Goal: Transaction & Acquisition: Purchase product/service

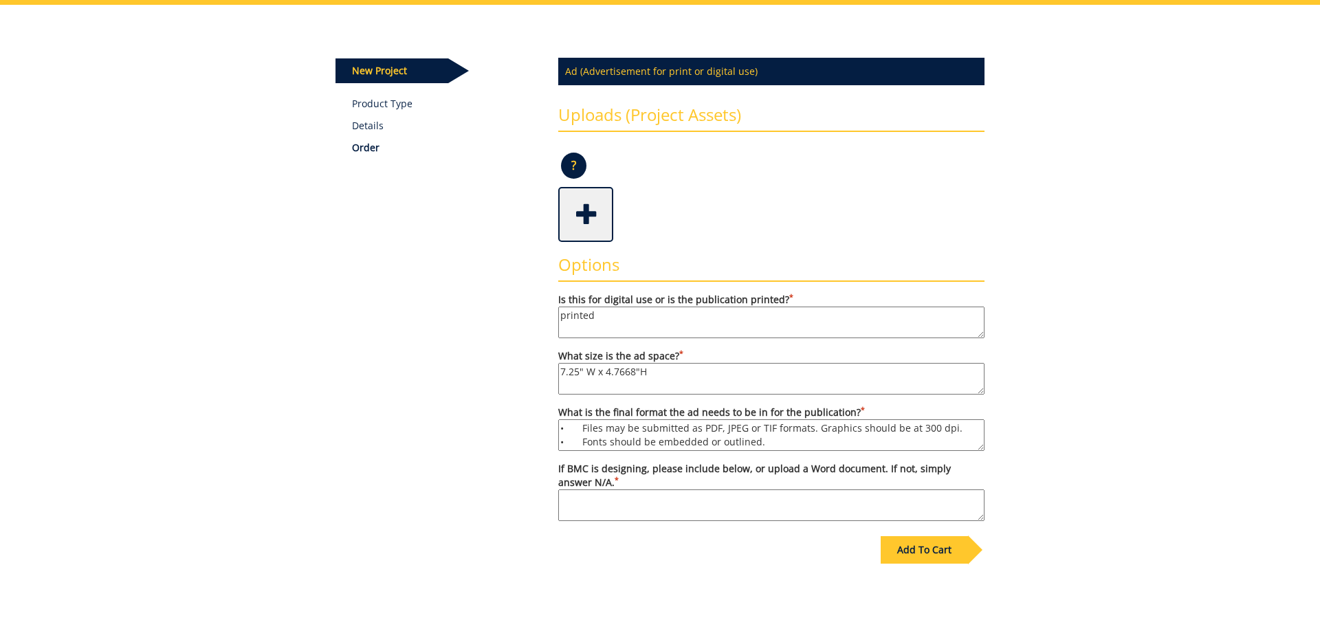
scroll to position [12, 0]
click at [590, 212] on span at bounding box center [587, 213] width 55 height 48
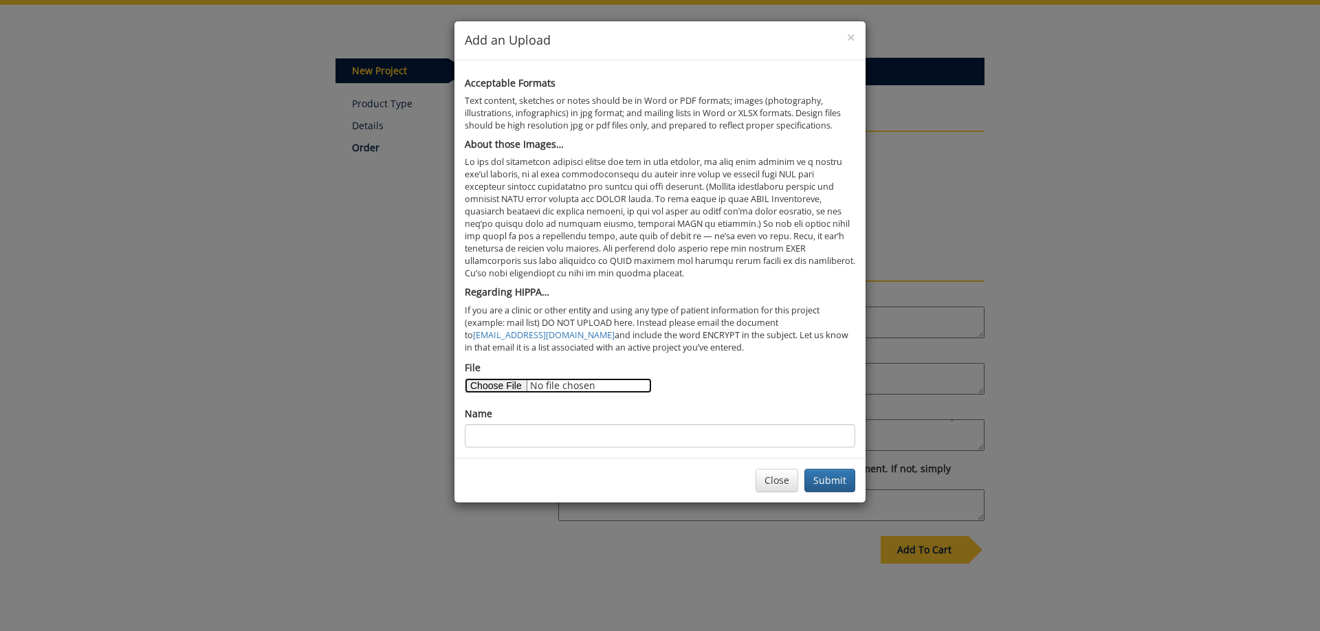
click at [501, 388] on input "File" at bounding box center [558, 385] width 187 height 15
type input "C:\fakepath\ISC 25 ad brief.docx"
click at [830, 485] on button "Submit" at bounding box center [829, 480] width 51 height 23
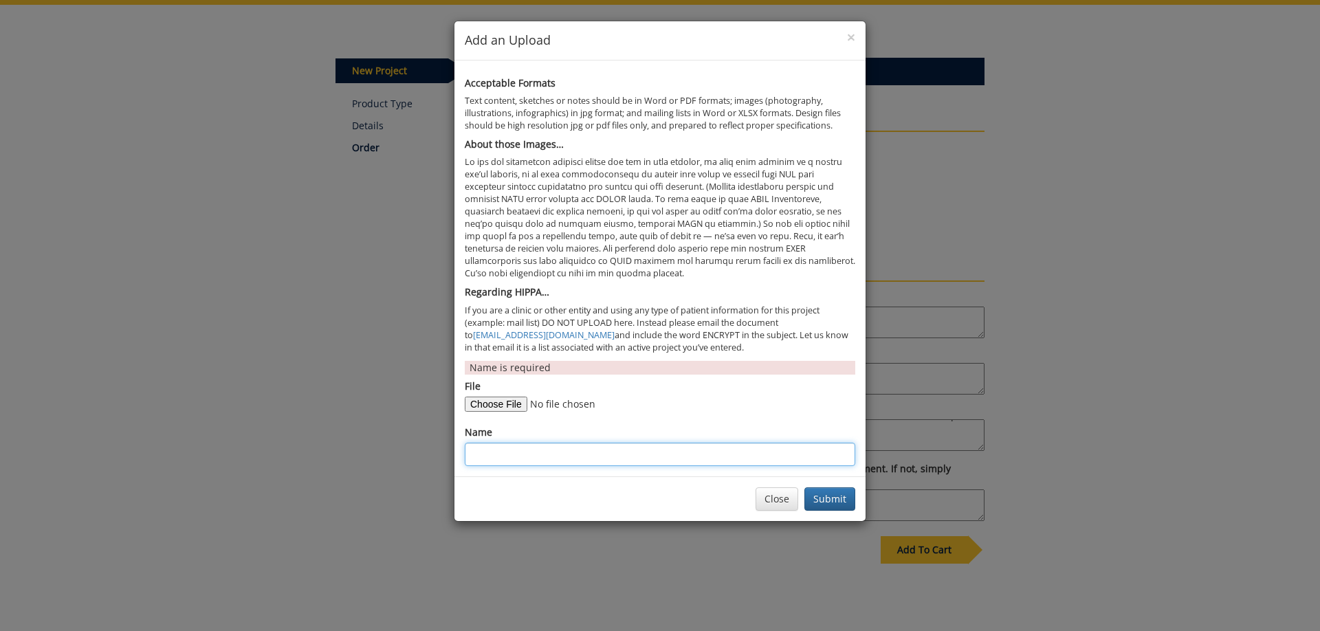
click at [521, 453] on input "Name" at bounding box center [660, 454] width 390 height 23
type input "B"
type input "Brief for ad"
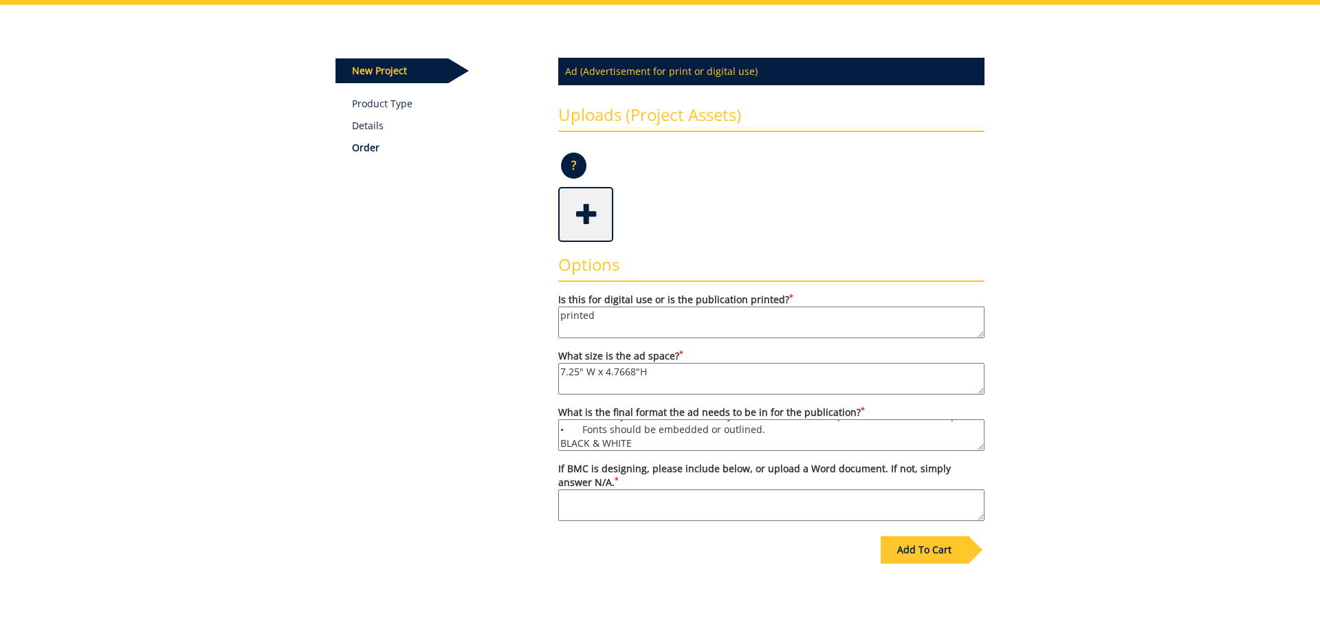
click at [600, 219] on span at bounding box center [587, 213] width 55 height 48
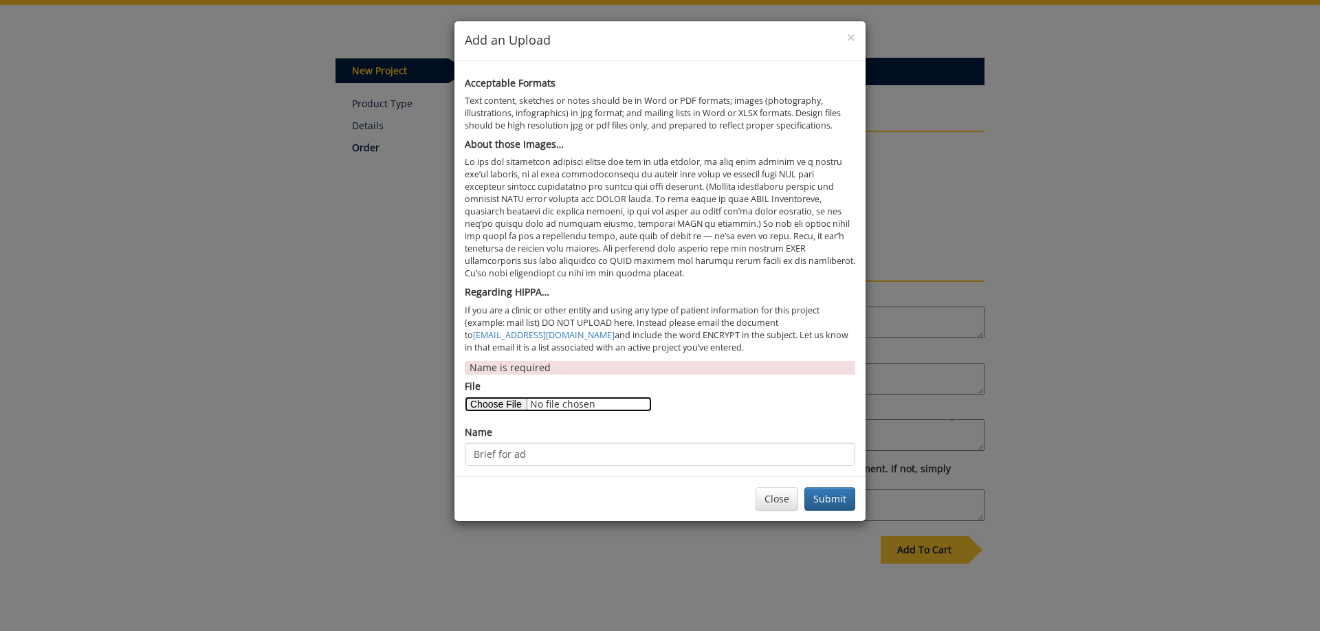
click at [496, 408] on input "File" at bounding box center [558, 404] width 187 height 15
click at [819, 503] on button "Submit" at bounding box center [829, 498] width 51 height 23
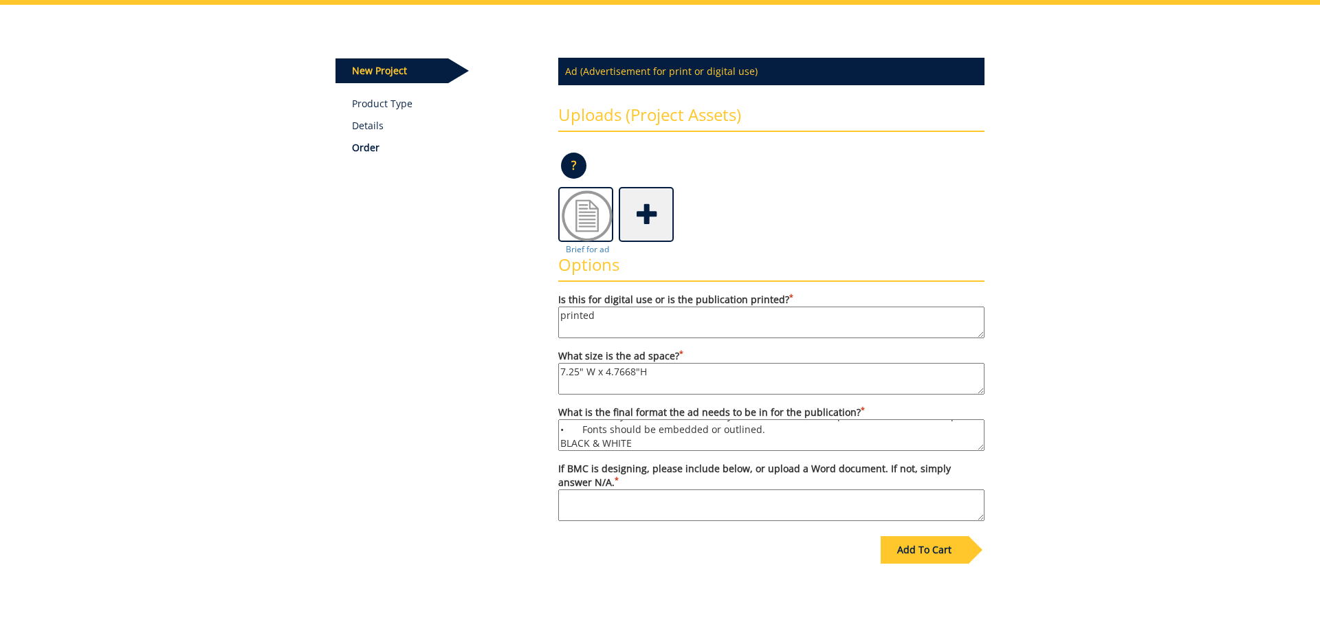
click at [648, 217] on span at bounding box center [647, 213] width 55 height 48
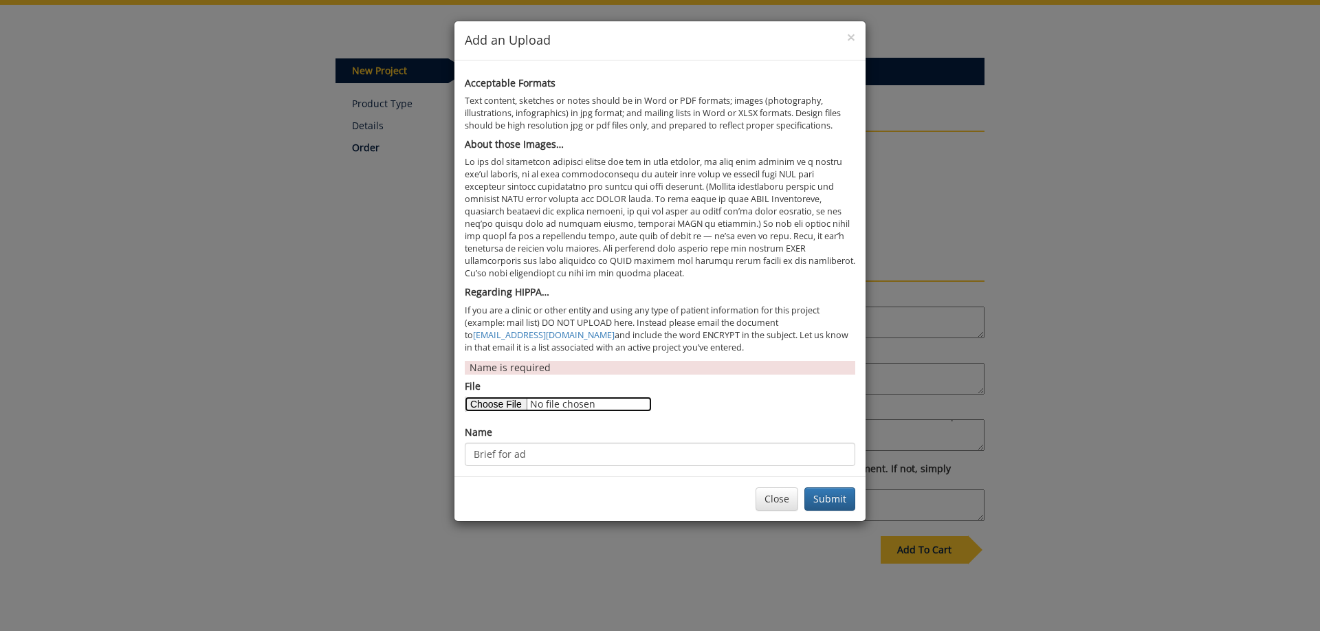
click at [499, 398] on input "File" at bounding box center [558, 404] width 187 height 15
type input "C:\fakepath\1134b(2).jpg"
click at [540, 454] on input "Brief for ad" at bounding box center [660, 454] width 390 height 23
click at [542, 454] on input "Brief for ad" at bounding box center [660, 454] width 390 height 23
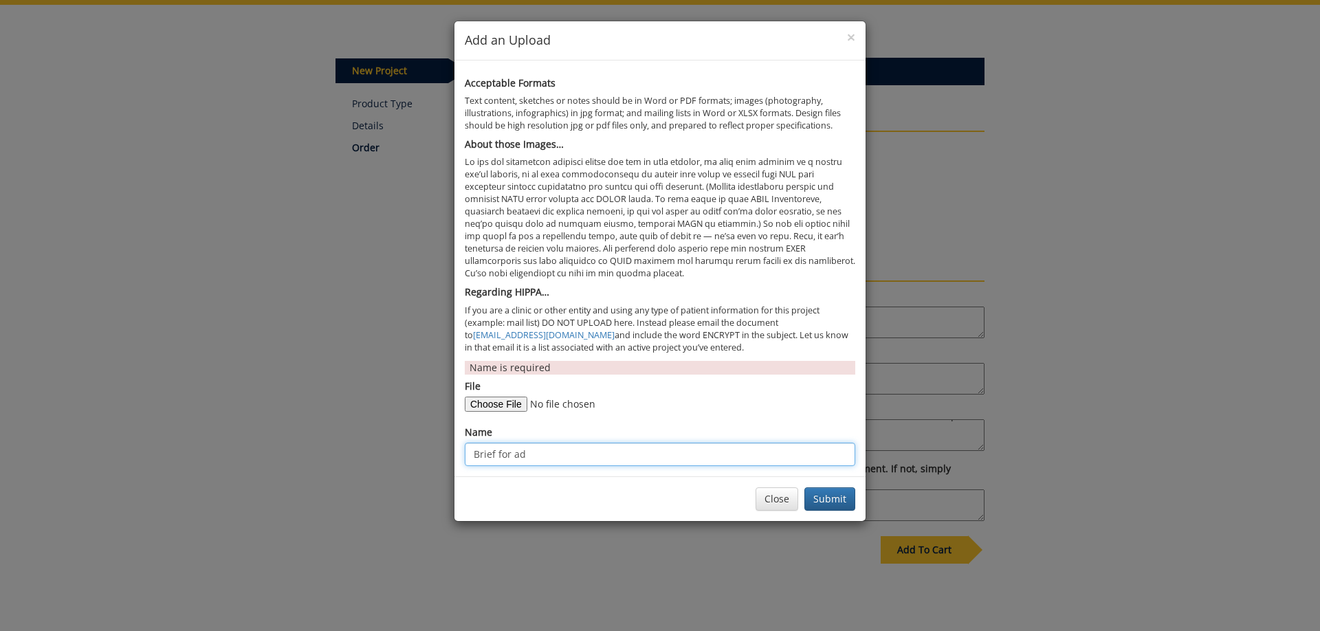
click at [542, 454] on input "Brief for ad" at bounding box center [660, 454] width 390 height 23
type input "Nabila"
click at [836, 498] on button "Submit" at bounding box center [829, 498] width 51 height 23
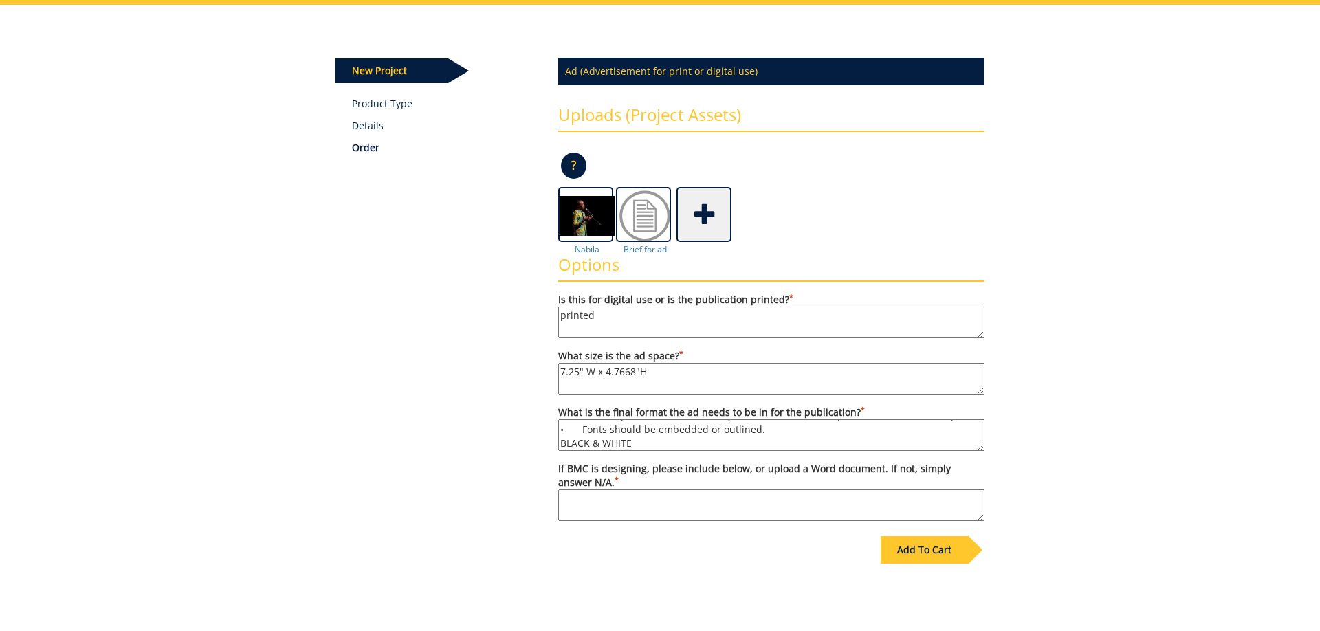
click at [701, 217] on span at bounding box center [705, 213] width 55 height 48
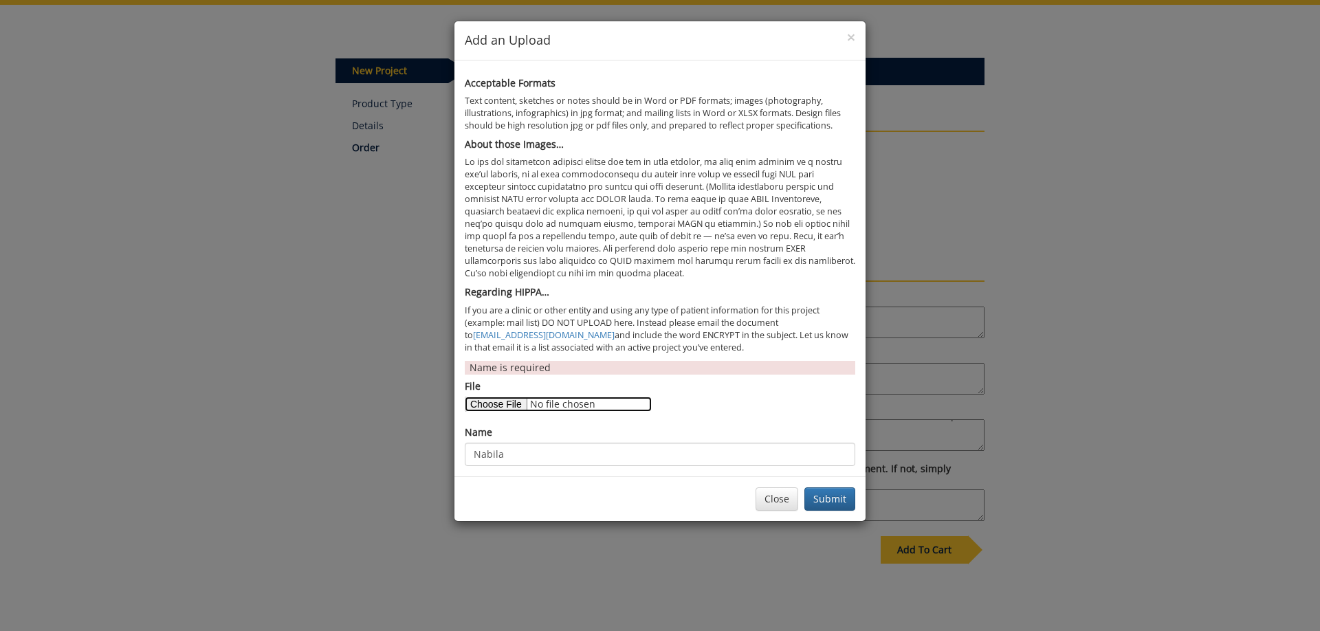
click at [495, 408] on input "File" at bounding box center [558, 404] width 187 height 15
click at [496, 404] on input "File" at bounding box center [558, 404] width 187 height 15
type input "C:\fakepath\4073b.jpg"
click at [610, 461] on input "Nabila" at bounding box center [660, 454] width 390 height 23
click at [608, 457] on input "Nabila" at bounding box center [660, 454] width 390 height 23
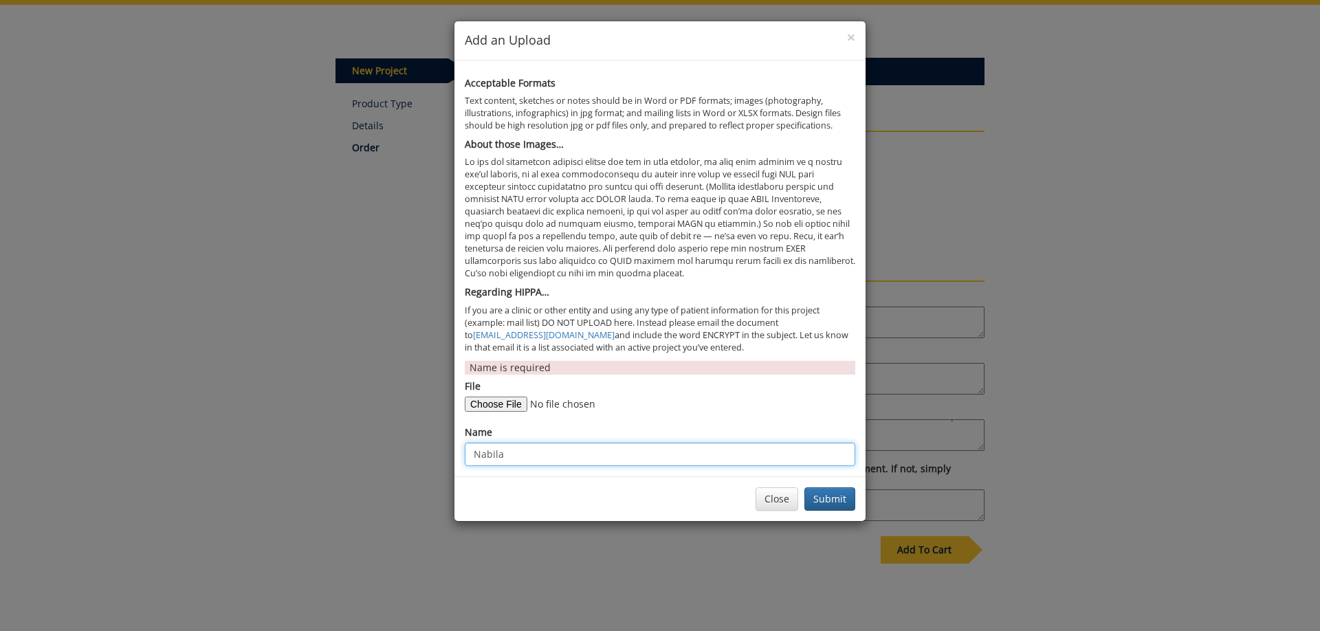
click at [608, 457] on input "Nabila" at bounding box center [660, 454] width 390 height 23
type input "Corey"
click at [837, 506] on button "Submit" at bounding box center [829, 498] width 51 height 23
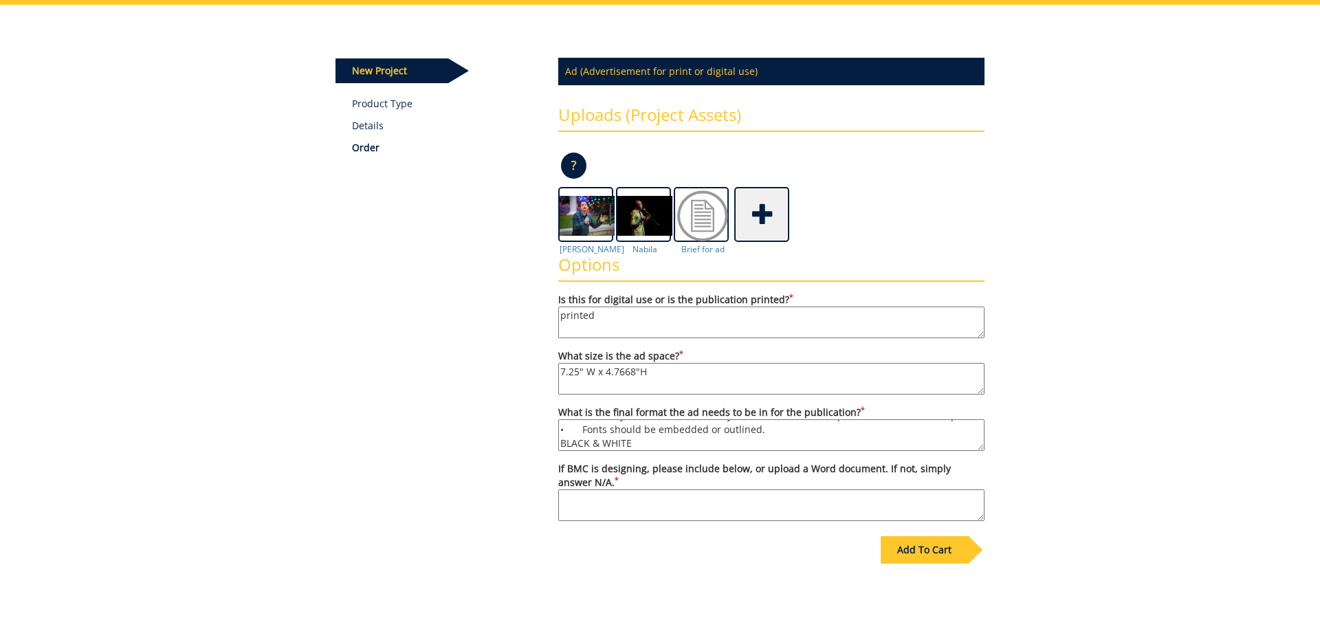
click at [773, 214] on span at bounding box center [763, 213] width 55 height 48
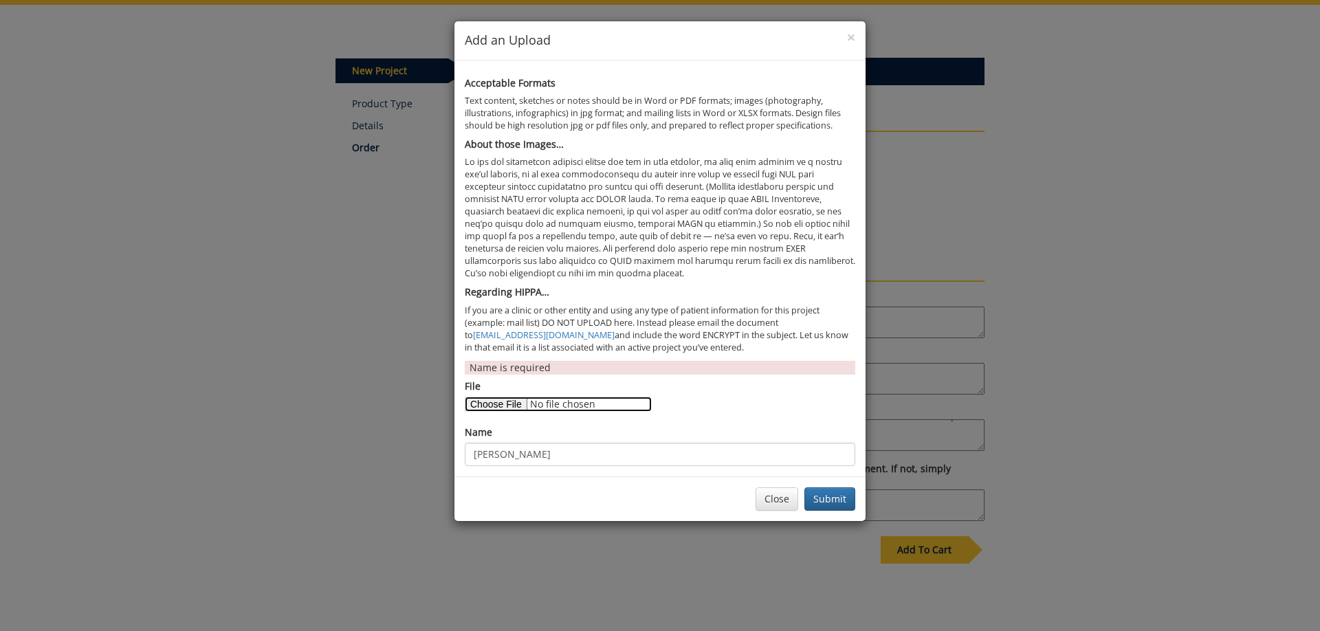
click at [500, 401] on input "File" at bounding box center [558, 404] width 187 height 15
type input "C:\fakepath\4118b.jpg"
click at [622, 458] on input "Corey" at bounding box center [660, 454] width 390 height 23
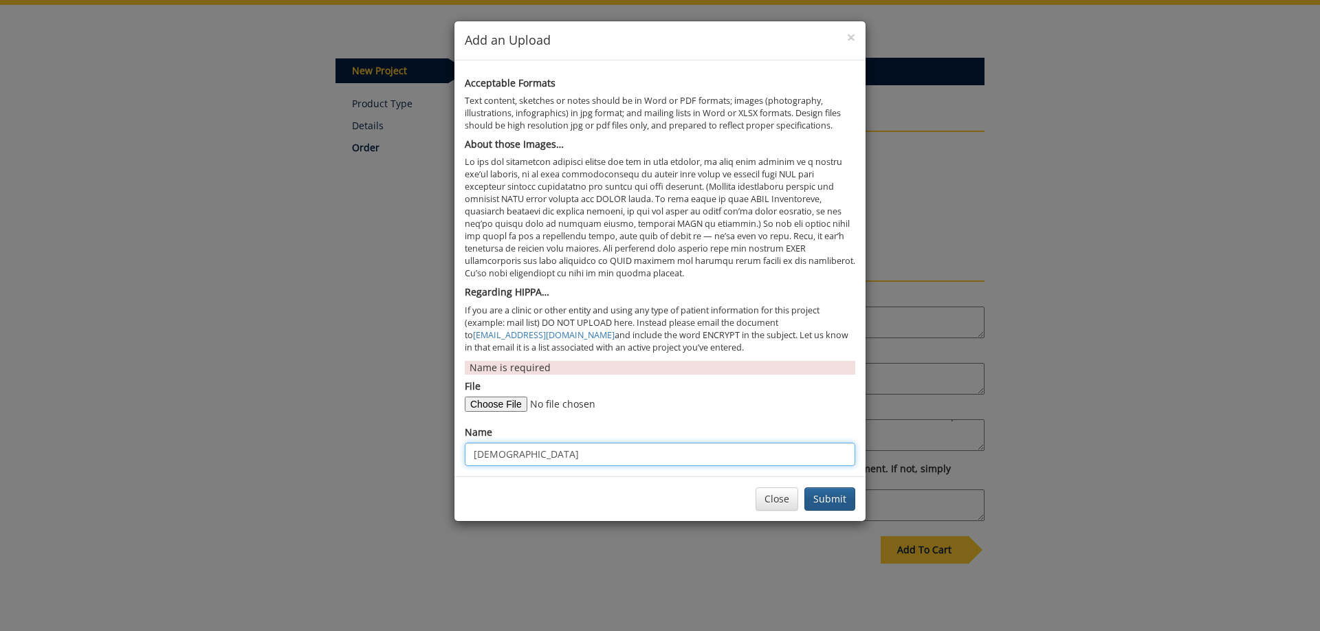
type input "lady"
click at [846, 497] on button "Submit" at bounding box center [829, 498] width 51 height 23
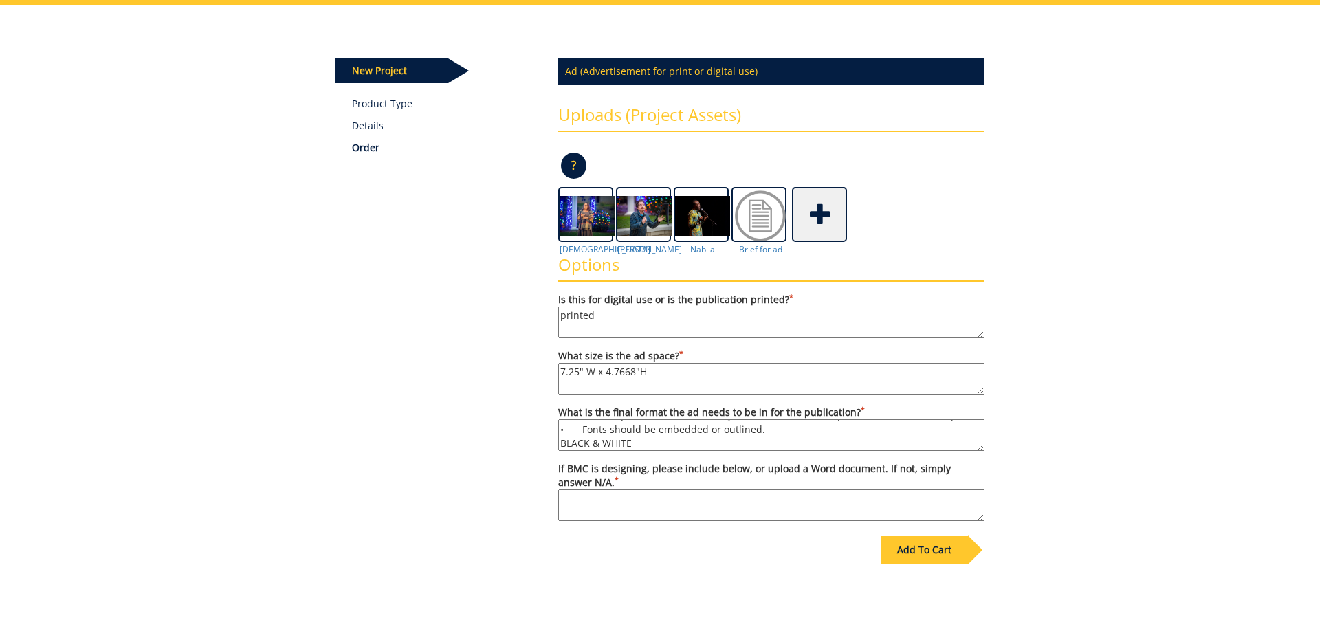
click at [822, 219] on span at bounding box center [820, 213] width 55 height 48
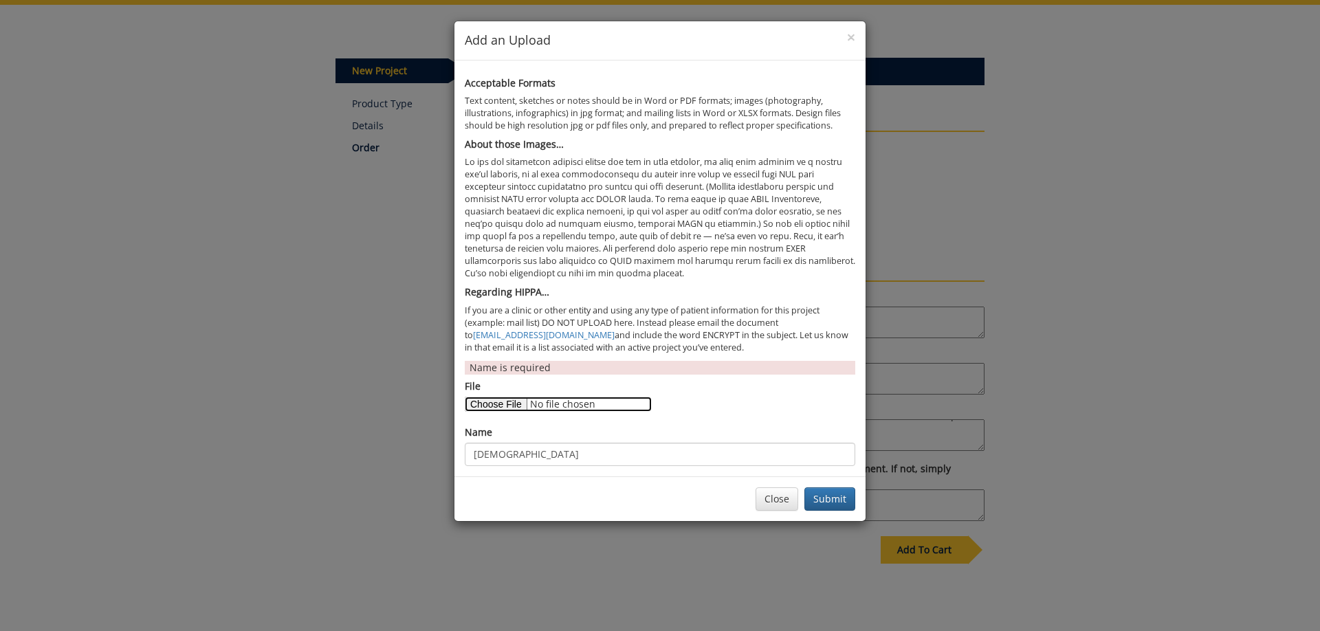
click at [504, 401] on input "File" at bounding box center [558, 404] width 187 height 15
type input "C:\fakepath\4083b.jpg"
click at [577, 450] on input "lady" at bounding box center [660, 454] width 390 height 23
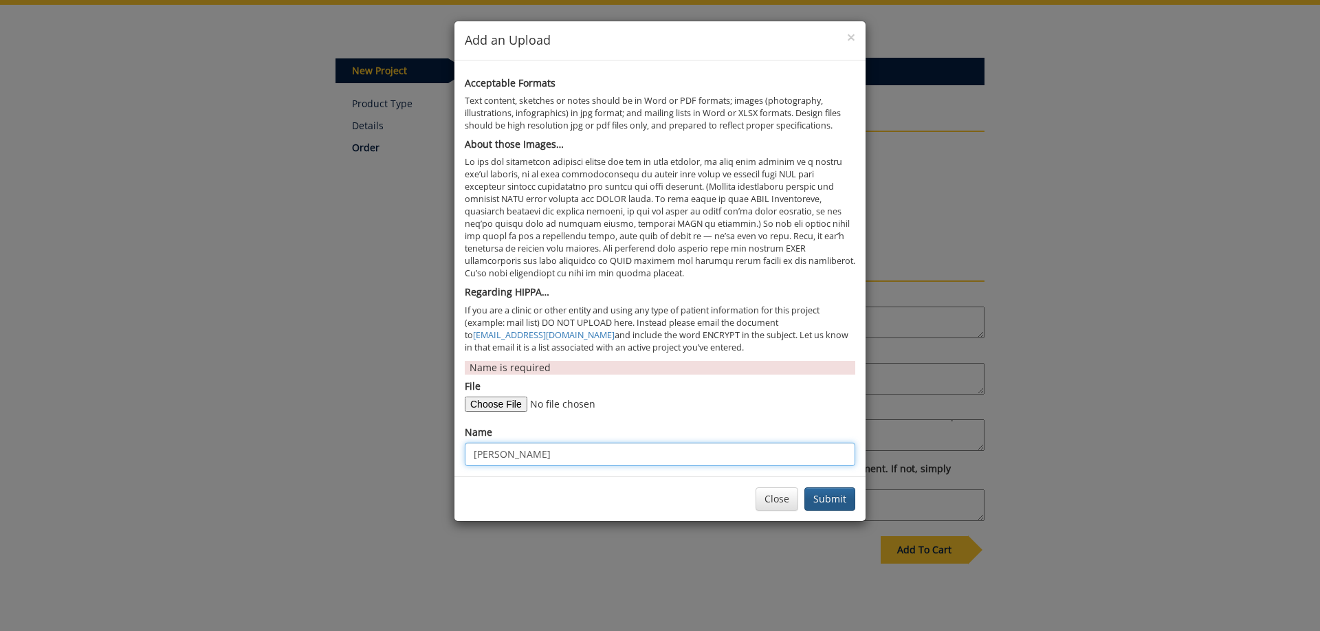
type input "Kellie"
click at [830, 498] on button "Submit" at bounding box center [829, 498] width 51 height 23
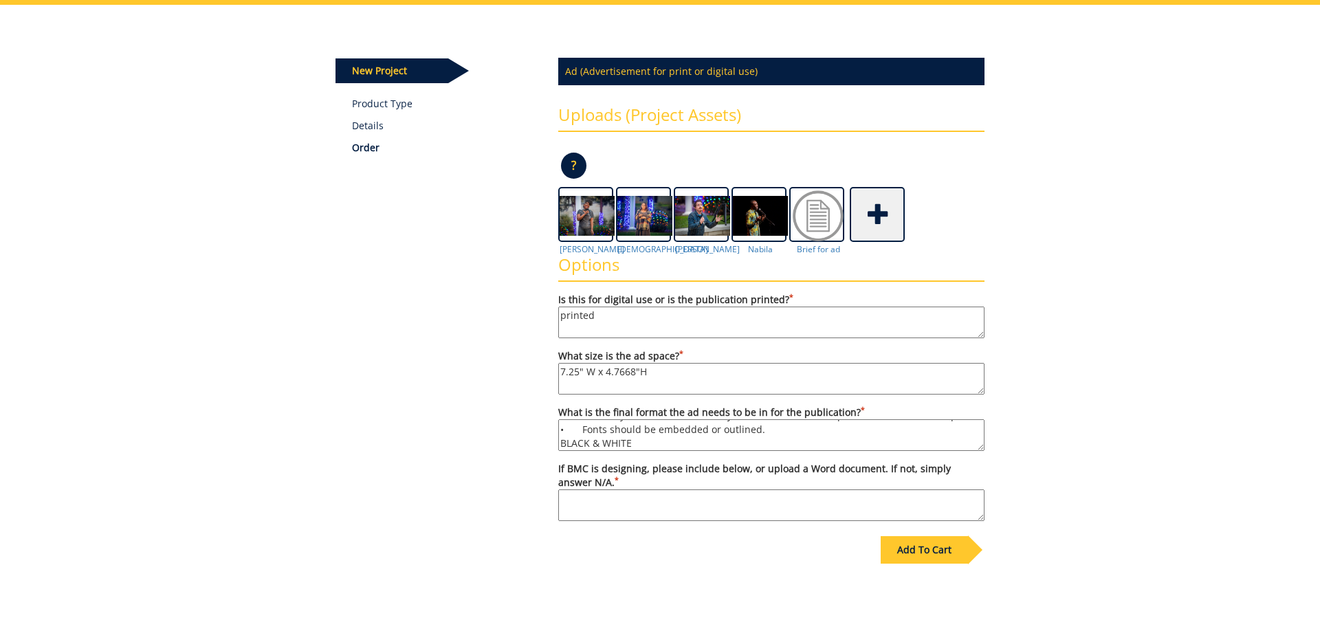
click at [877, 210] on span at bounding box center [878, 213] width 55 height 48
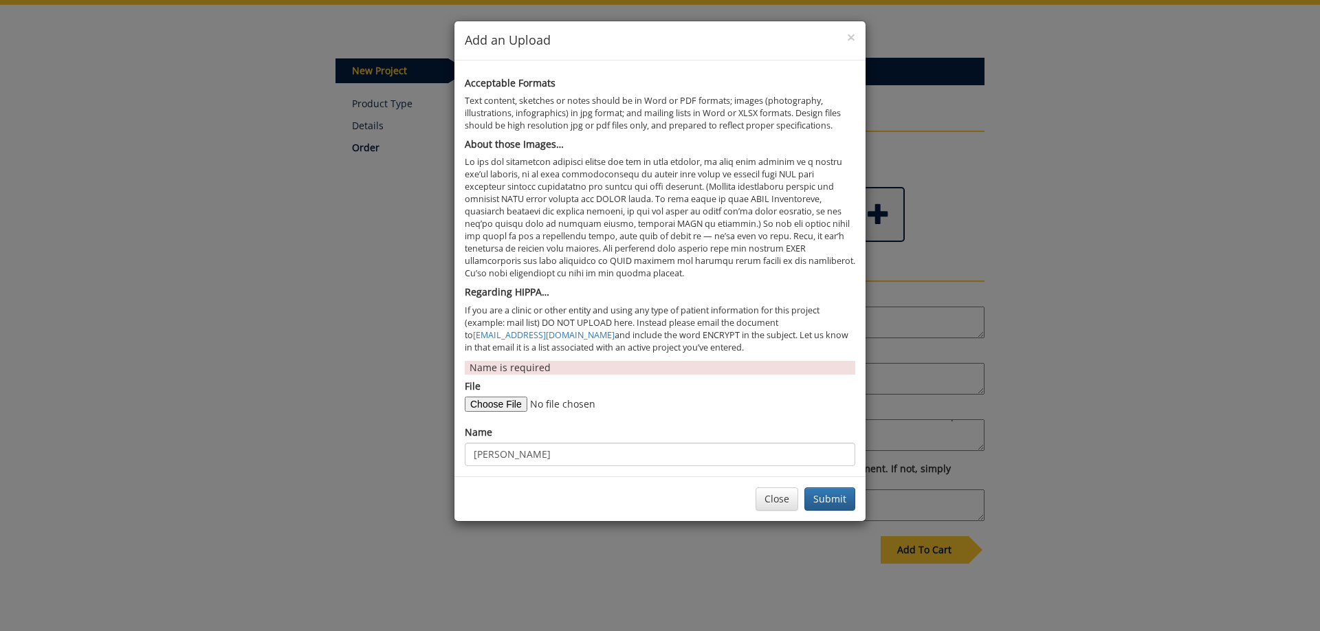
click at [490, 412] on form "Name is required File Name Kellie" at bounding box center [660, 413] width 390 height 105
click at [493, 408] on input "File" at bounding box center [558, 404] width 187 height 15
type input "C:\fakepath\Smith 1.jpg"
click at [267, 361] on div "× Add an Upload Acceptable Formats Text content, sketches or notes should be in…" at bounding box center [660, 315] width 1320 height 631
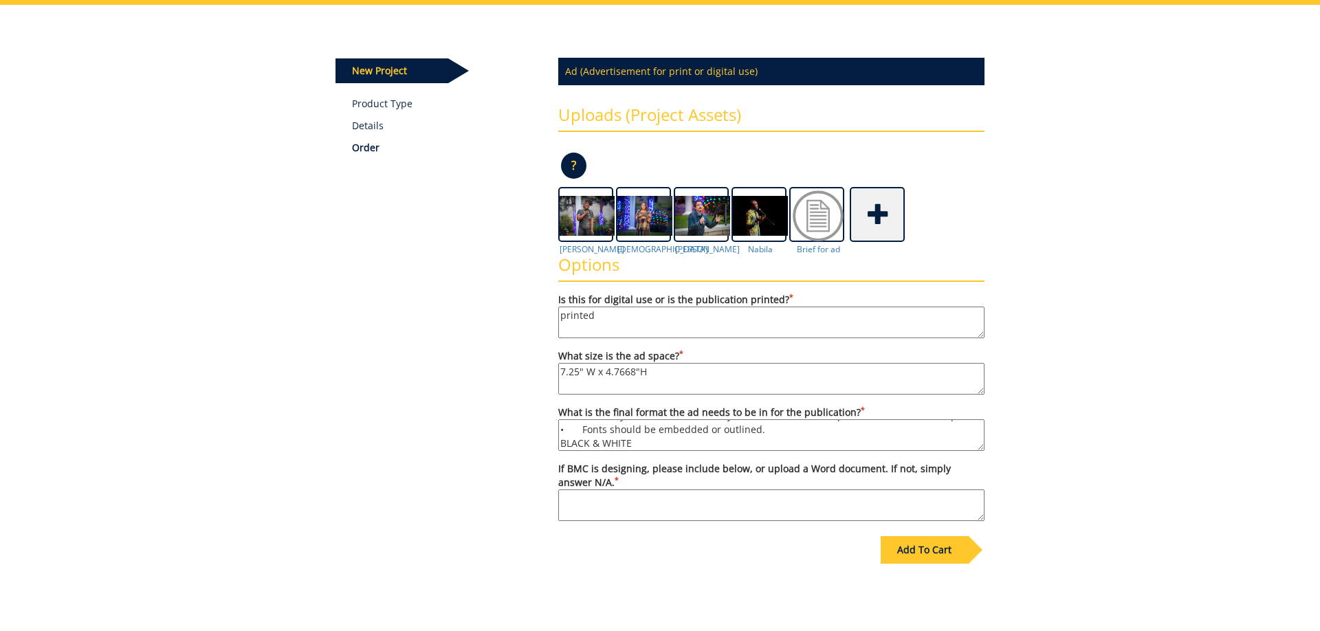
click at [874, 209] on span at bounding box center [878, 213] width 55 height 48
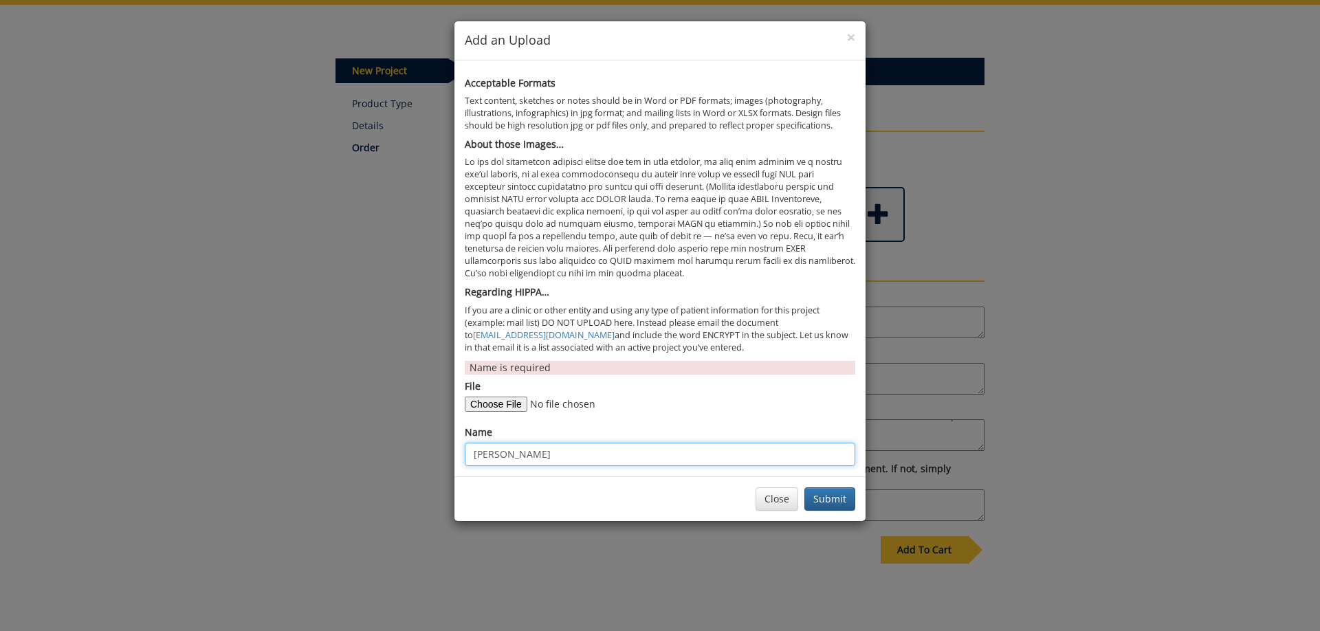
click at [520, 450] on input "Kellie" at bounding box center [660, 454] width 390 height 23
type input "Cassie"
click at [810, 503] on button "Submit" at bounding box center [829, 498] width 51 height 23
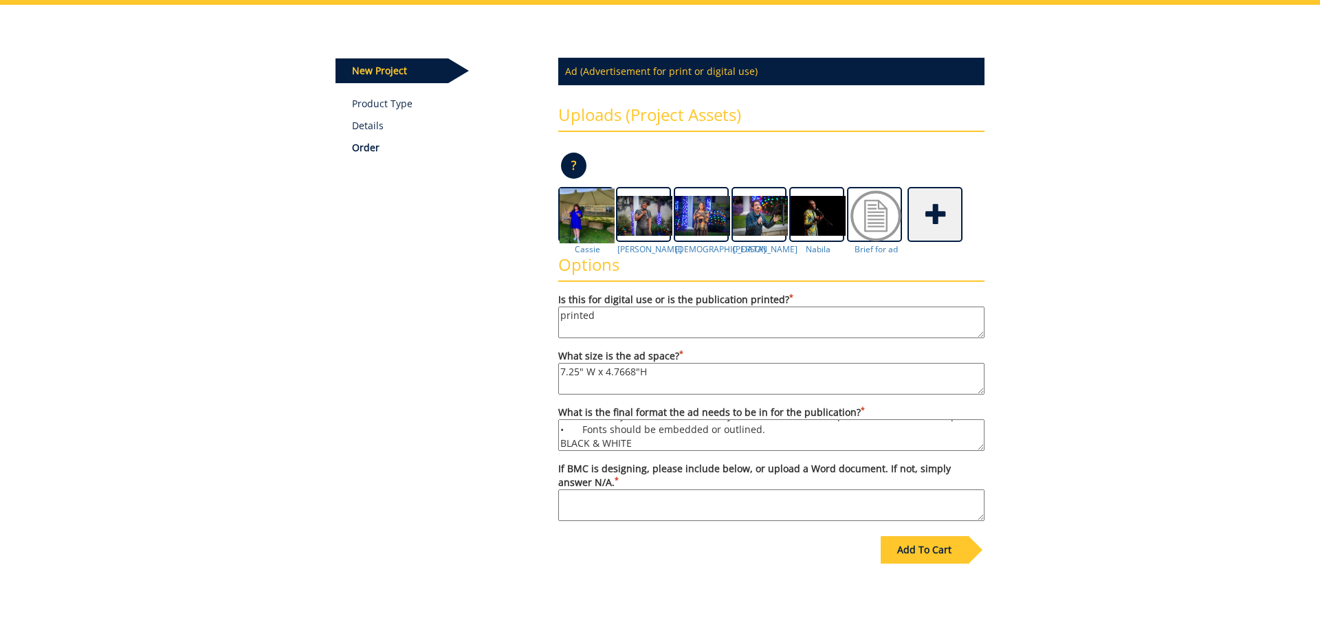
click at [887, 518] on textarea "If BMC is designing, please include below, or upload a Word document. If not, s…" at bounding box center [771, 505] width 426 height 32
type textarea "Please see attached document as well as images."
click at [939, 559] on div "Add To Cart" at bounding box center [924, 549] width 87 height 27
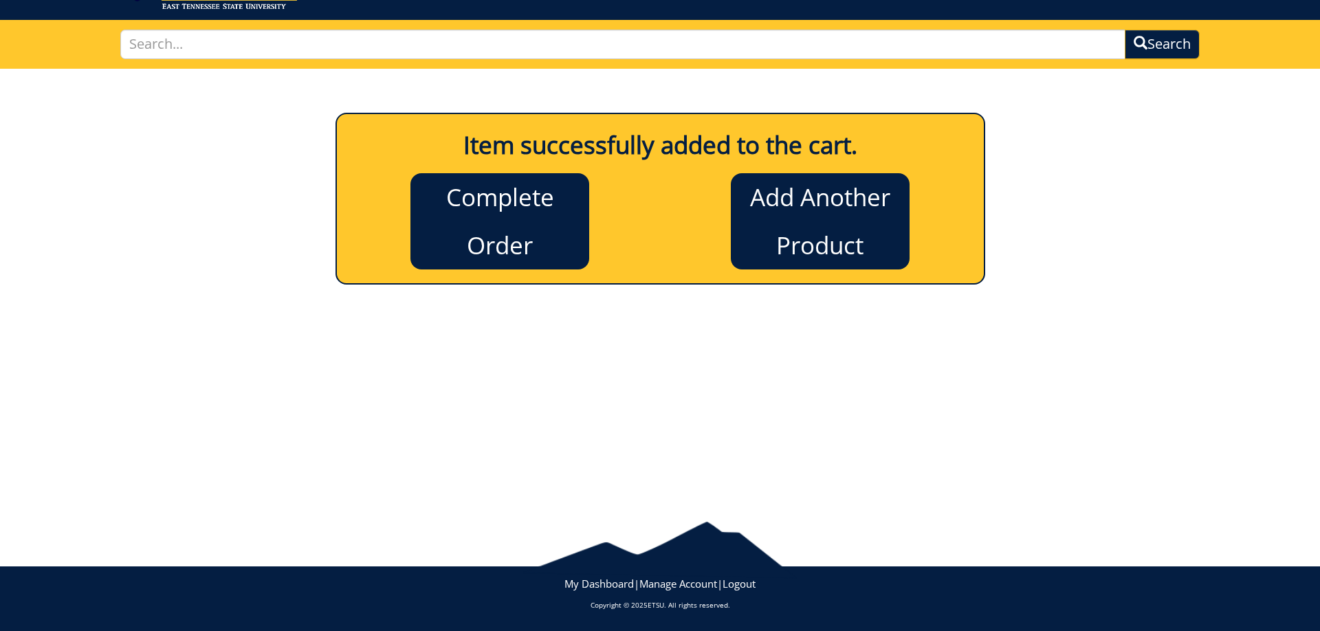
scroll to position [74, 0]
click at [526, 248] on link "Complete Order" at bounding box center [499, 221] width 179 height 96
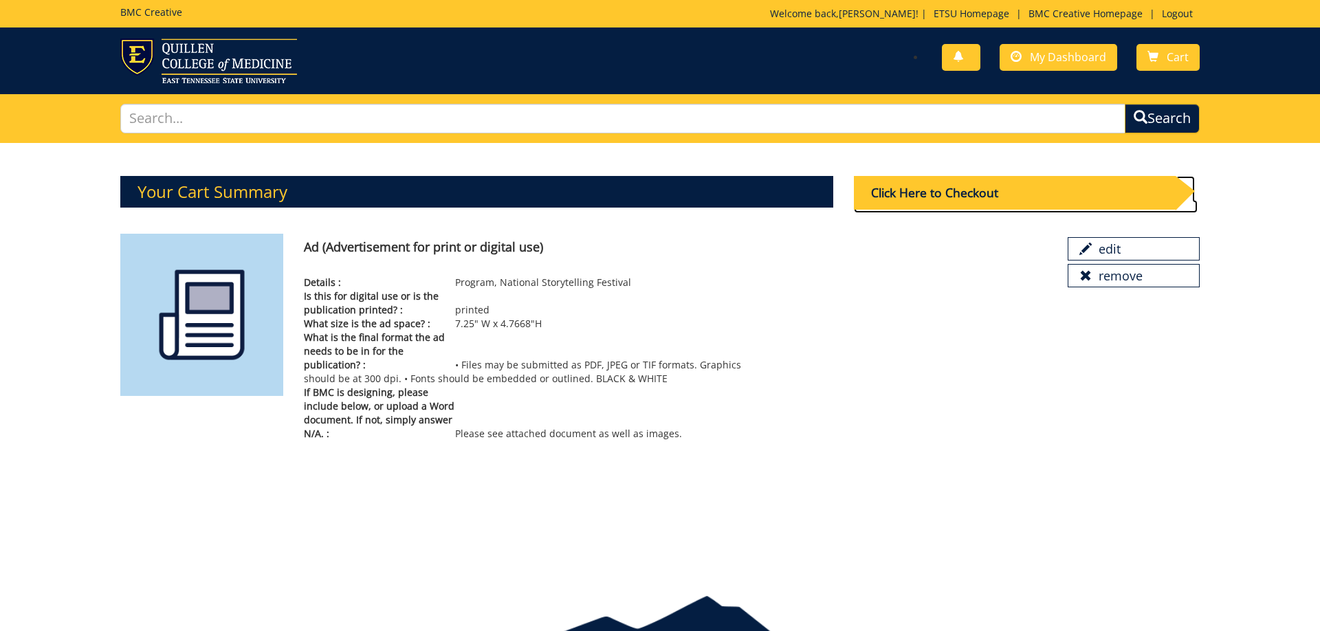
click at [921, 189] on div "Click Here to Checkout" at bounding box center [1015, 193] width 322 height 34
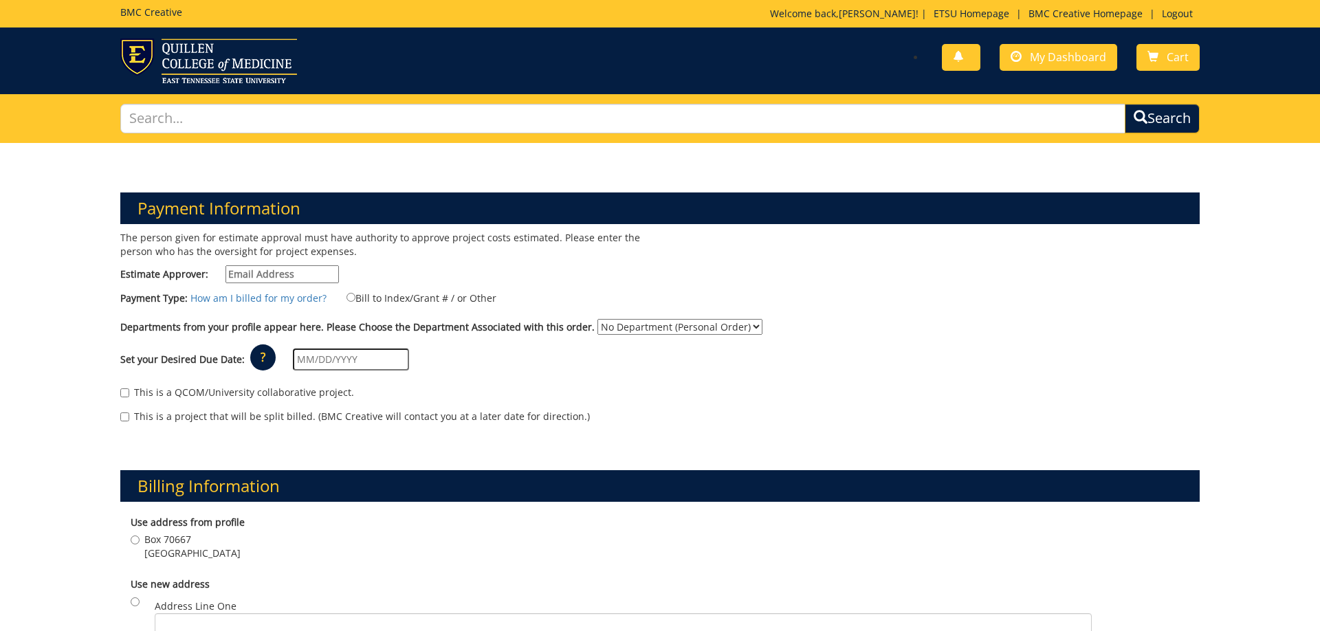
click at [307, 279] on input "Estimate Approver:" at bounding box center [281, 274] width 113 height 18
type input "buerkle@etsu.edu"
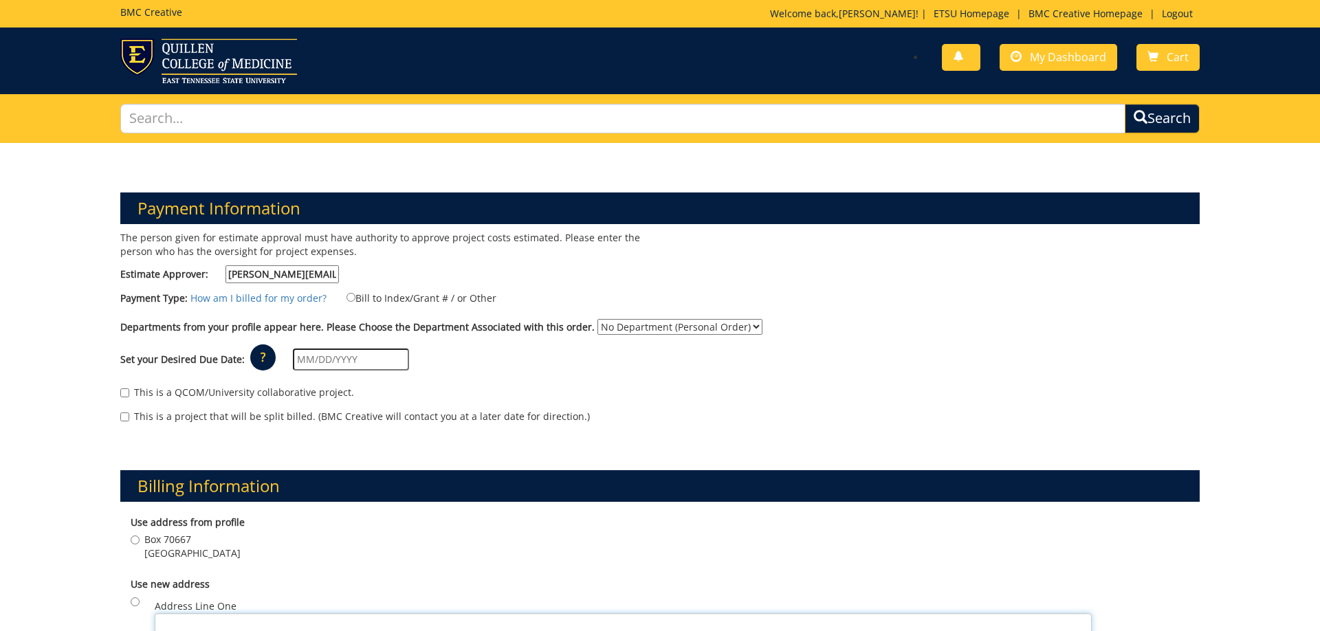
type input "303 Huntington Way"
type input "Johnson City"
type input "37604"
click at [348, 299] on input "Bill to Index/Grant # / or Other" at bounding box center [350, 297] width 9 height 9
radio input "true"
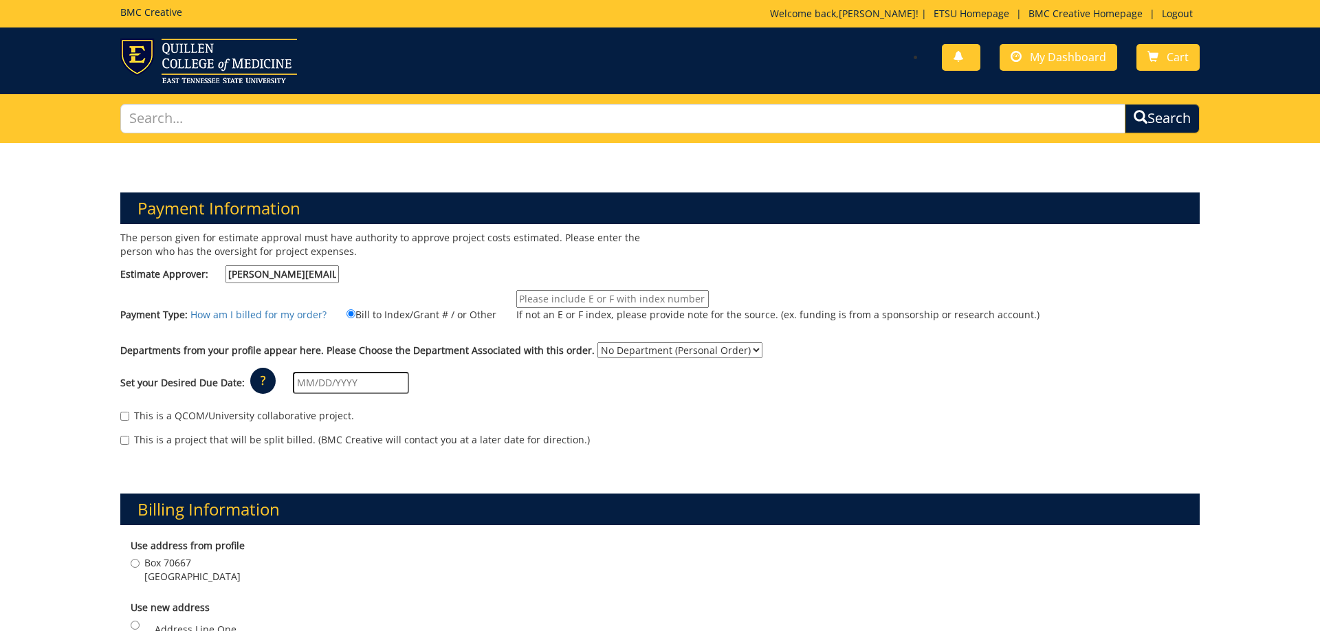
click at [561, 307] on input "If not an E or F index, please provide note for the source. (ex. funding is fro…" at bounding box center [612, 299] width 192 height 18
type input "10-46200-100000-100"
click at [386, 364] on div "Departments from your profile appear here. Please Choose the Department Associa…" at bounding box center [660, 353] width 1100 height 22
select select "43"
click option "Communication" at bounding box center [0, 0] width 0 height 0
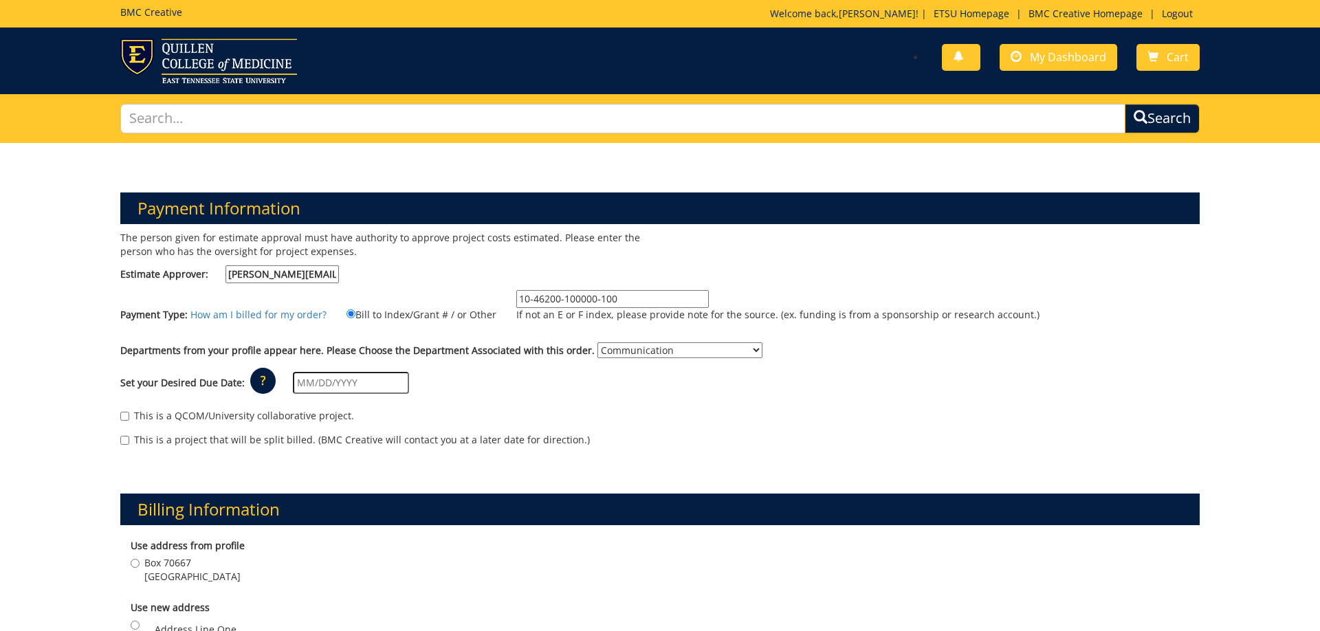
click at [399, 382] on input "text" at bounding box center [351, 383] width 116 height 22
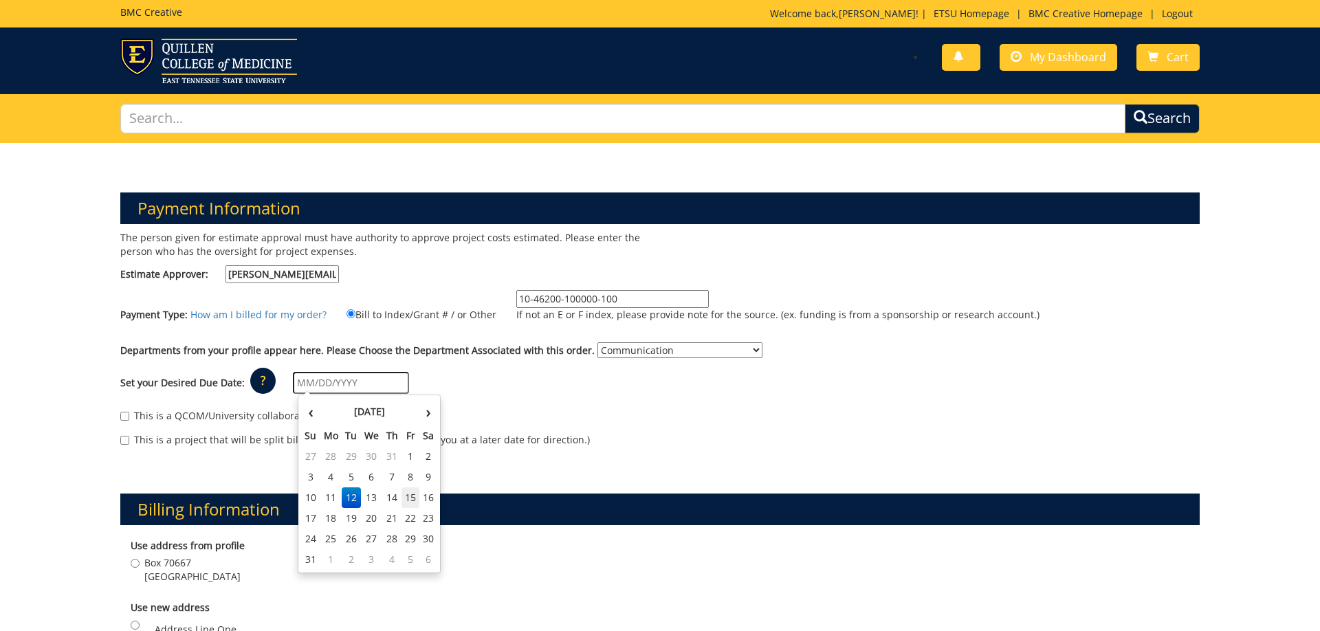
click at [410, 504] on td "15" at bounding box center [410, 497] width 19 height 21
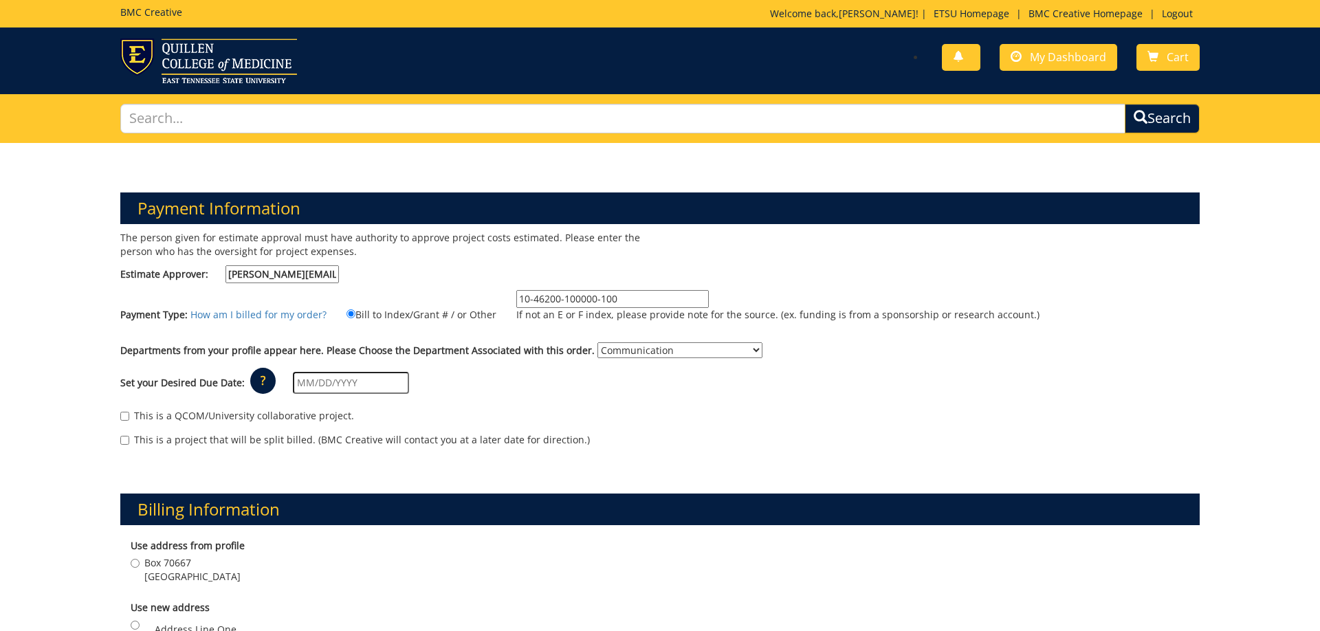
type input "[DATE]"
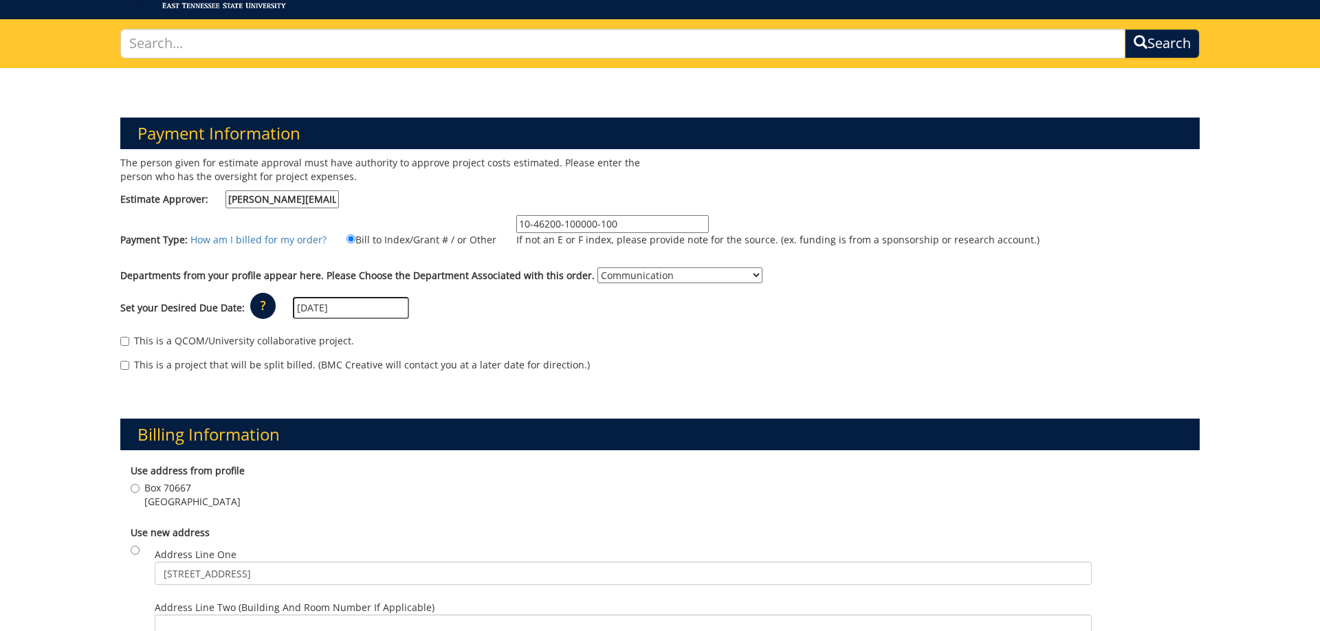
scroll to position [140, 0]
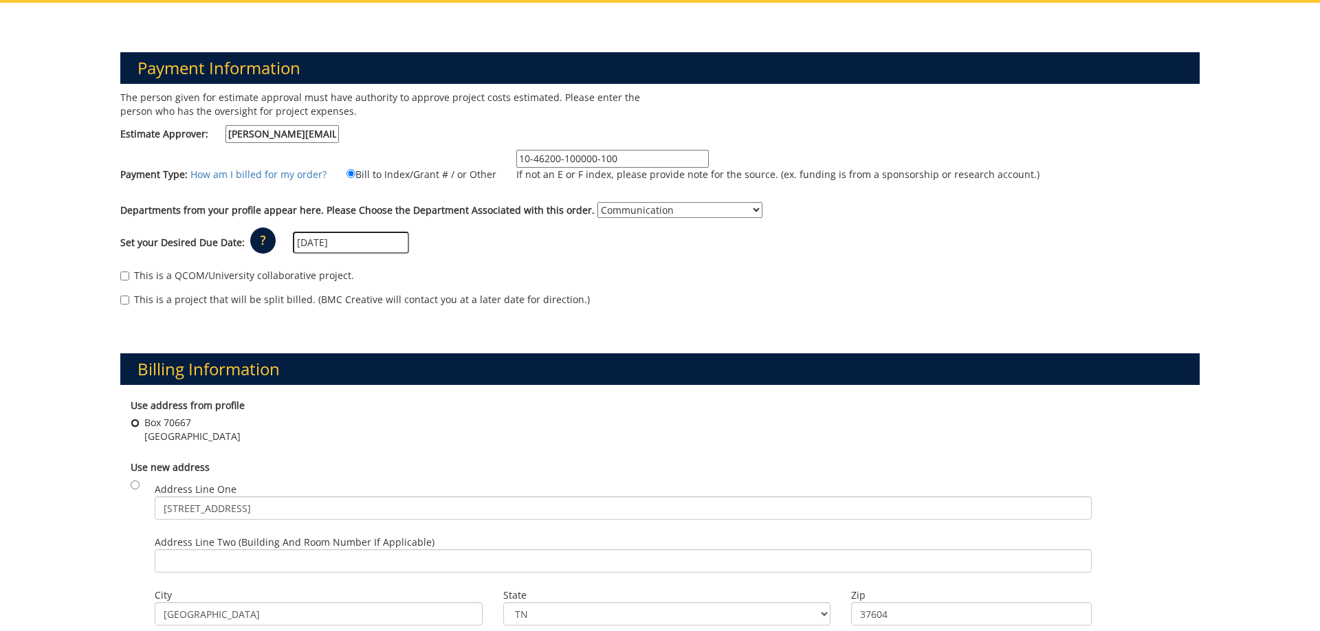
click at [140, 424] on input "Box 70667 Johnson City , TN 37614" at bounding box center [135, 423] width 9 height 9
radio input "true"
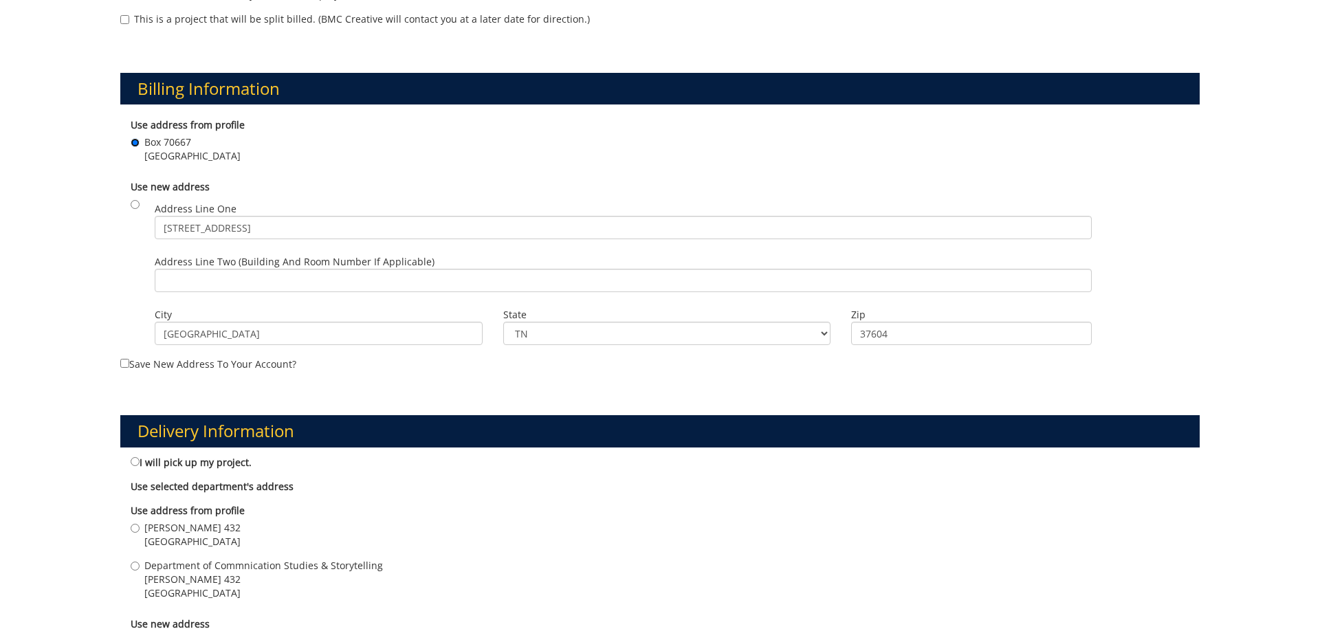
scroll to position [561, 0]
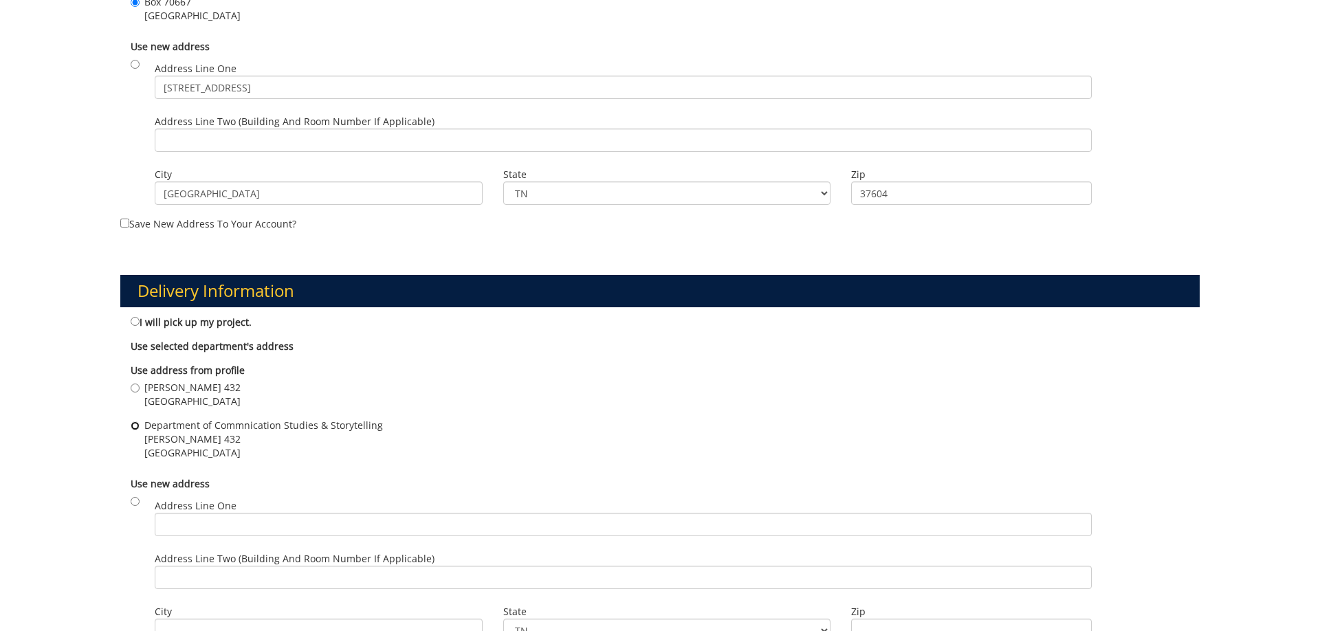
click at [136, 425] on input "Department of Commnication Studies & Storytelling Burleson 432 JOHNSON CITY , T…" at bounding box center [135, 425] width 9 height 9
radio input "true"
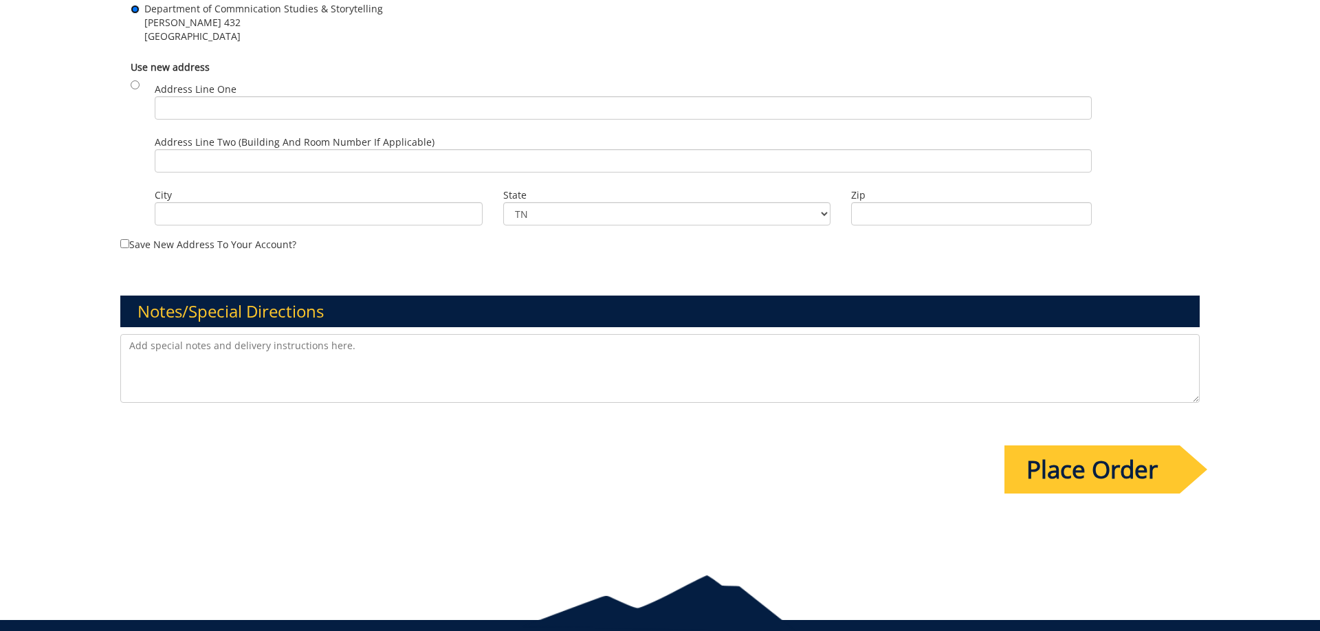
scroll to position [982, 0]
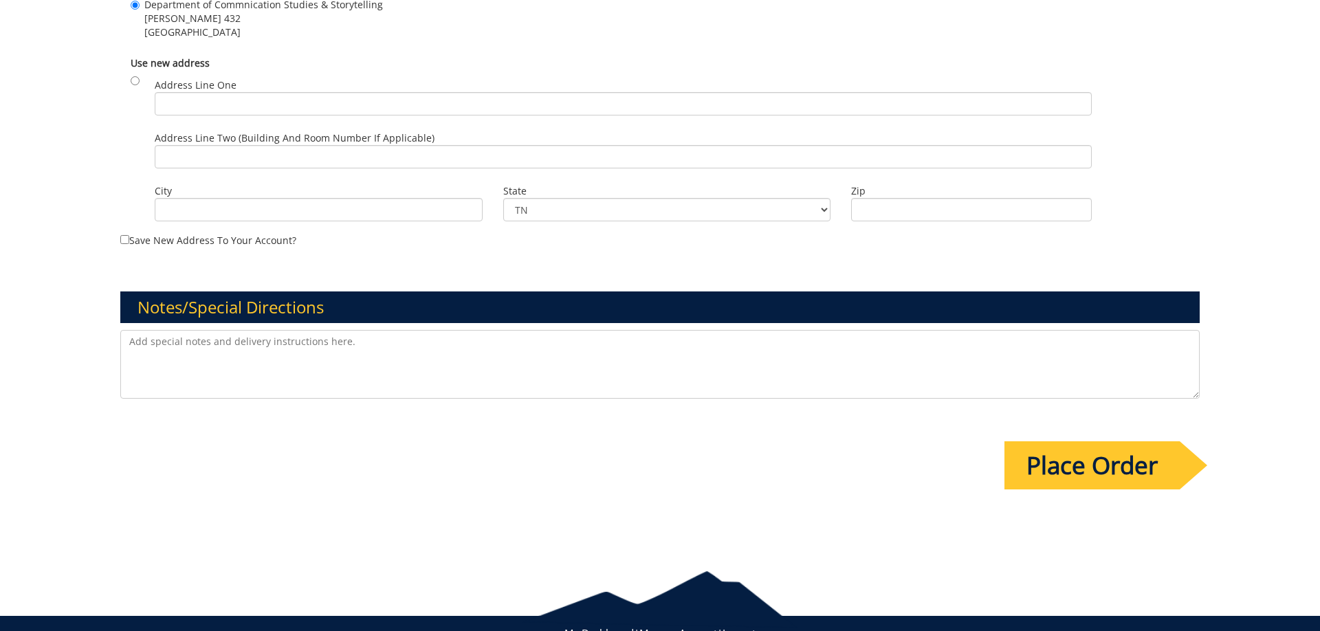
click at [1134, 458] on input "Place Order" at bounding box center [1091, 465] width 175 height 48
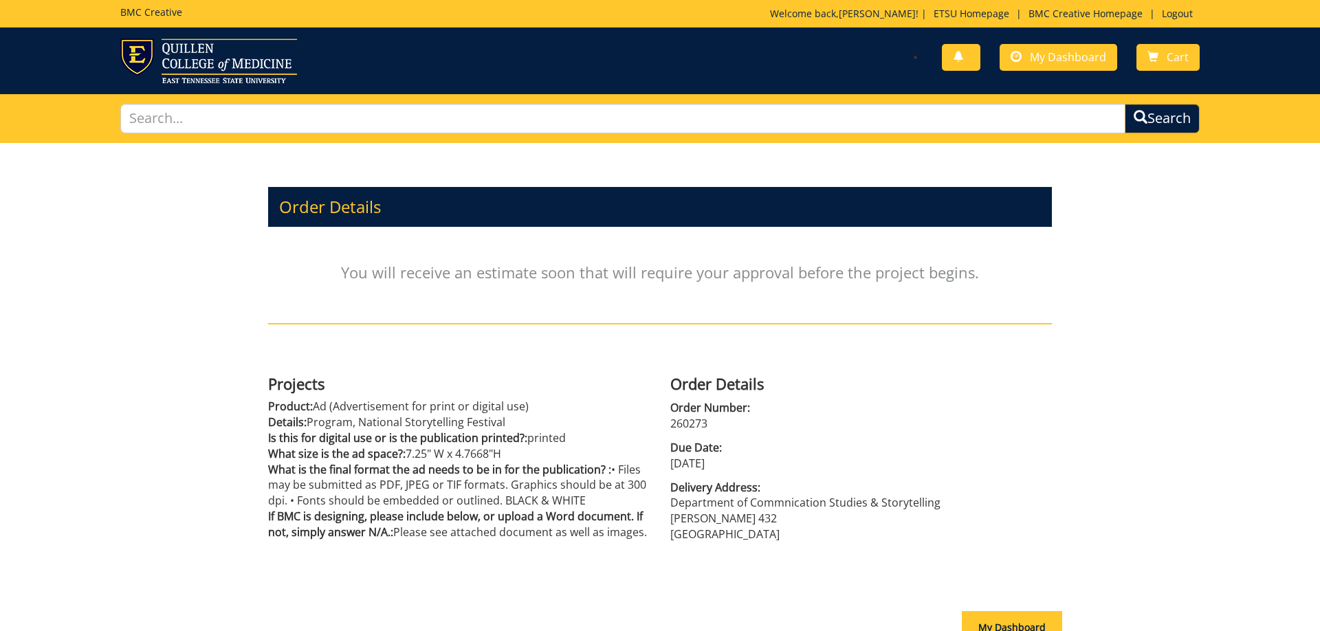
scroll to position [140, 0]
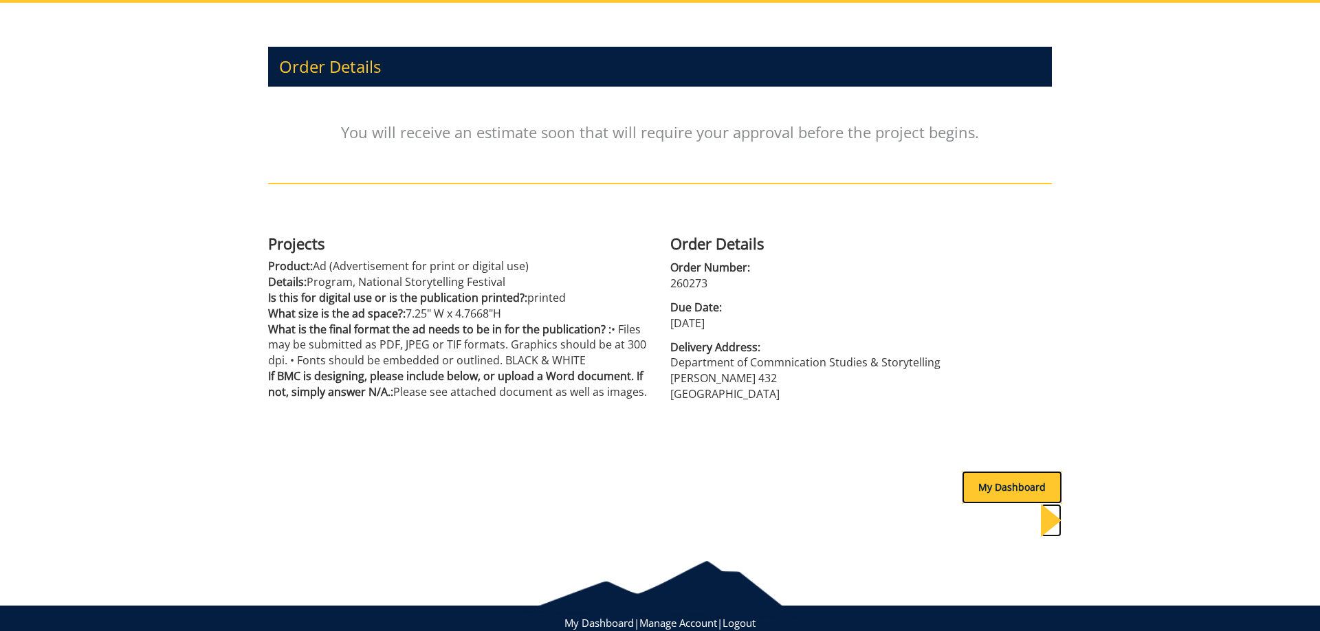
click at [1003, 487] on div "My Dashboard" at bounding box center [1012, 487] width 100 height 33
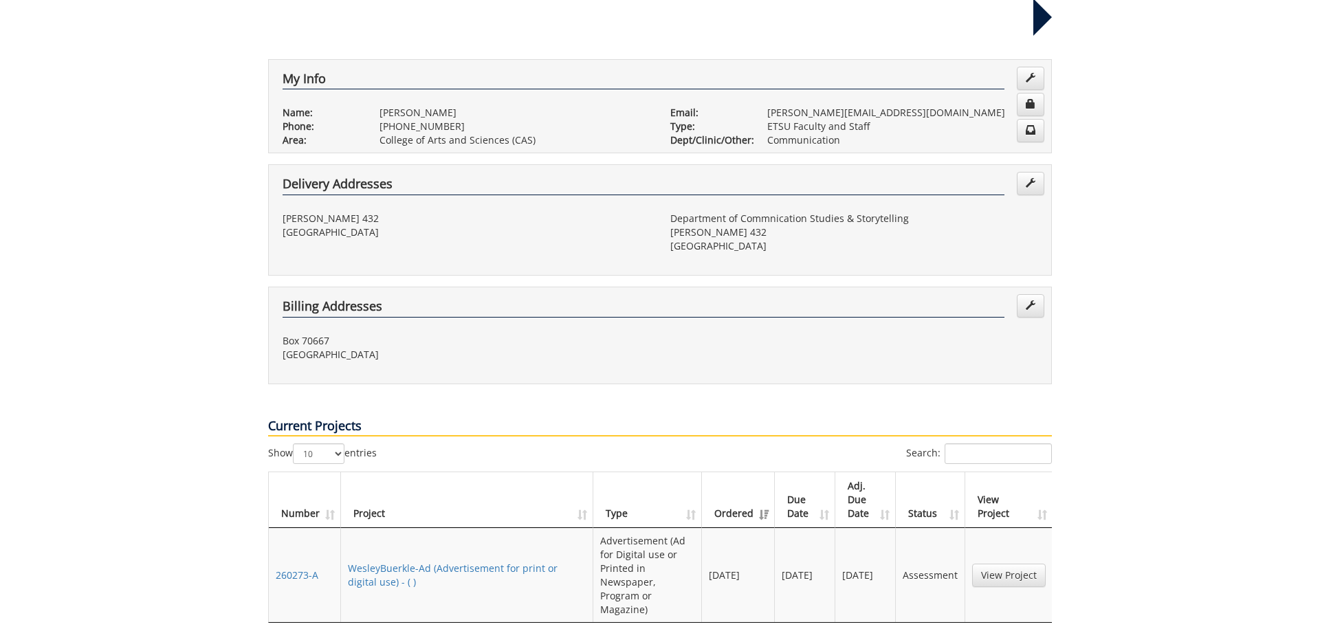
scroll to position [421, 0]
